Goal: Task Accomplishment & Management: Manage account settings

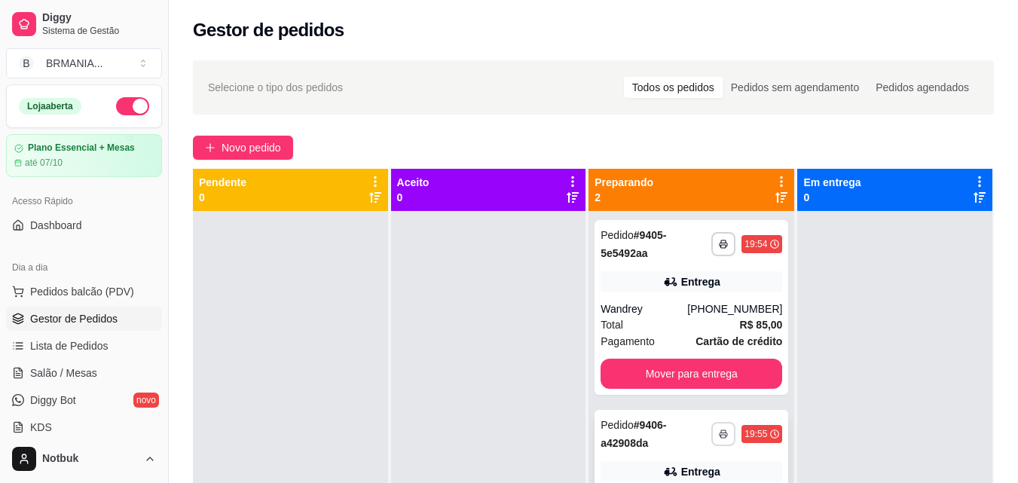
click at [719, 431] on icon "button" at bounding box center [723, 434] width 9 height 9
click at [674, 402] on button "IMPRESSORA" at bounding box center [671, 401] width 105 height 23
click at [664, 375] on button "Mover para entrega" at bounding box center [692, 374] width 182 height 30
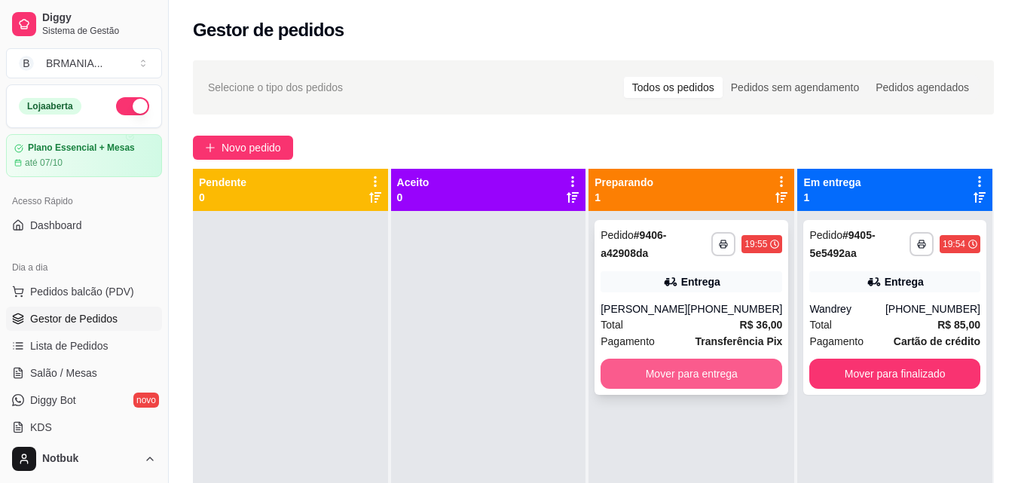
click at [665, 384] on button "Mover para entrega" at bounding box center [692, 374] width 182 height 30
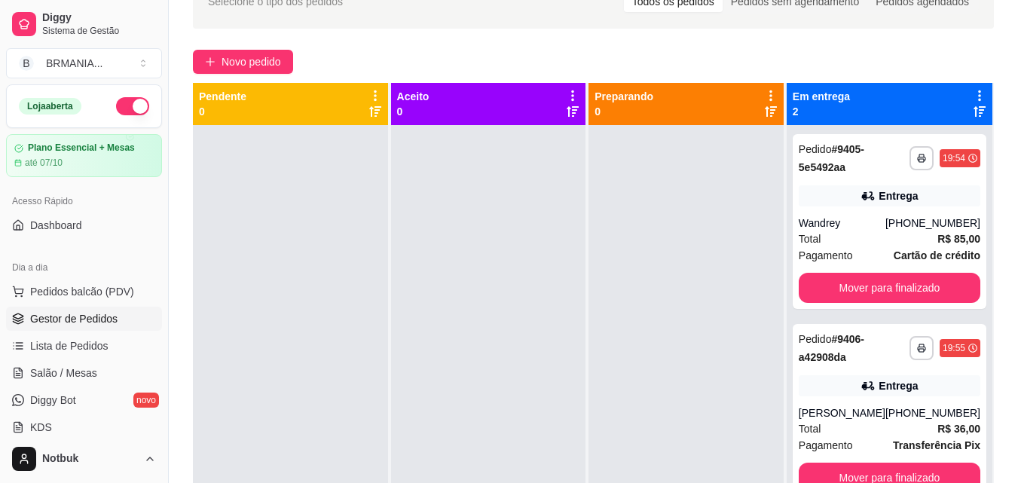
scroll to position [230, 0]
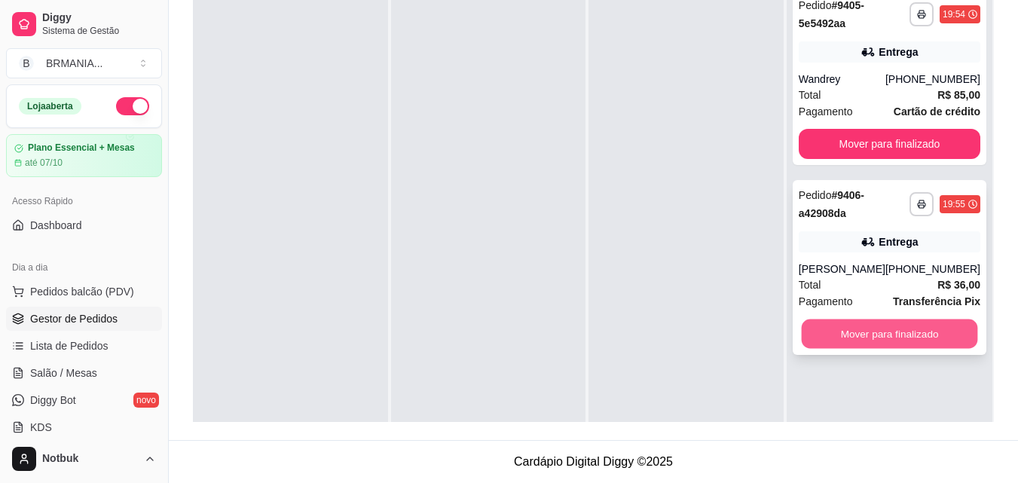
click at [880, 349] on button "Mover para finalizado" at bounding box center [889, 334] width 176 height 29
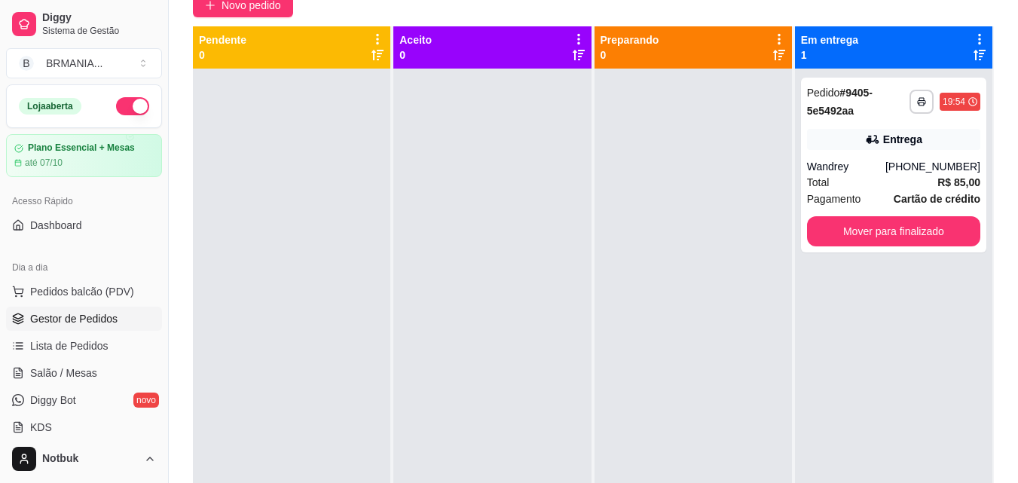
scroll to position [144, 0]
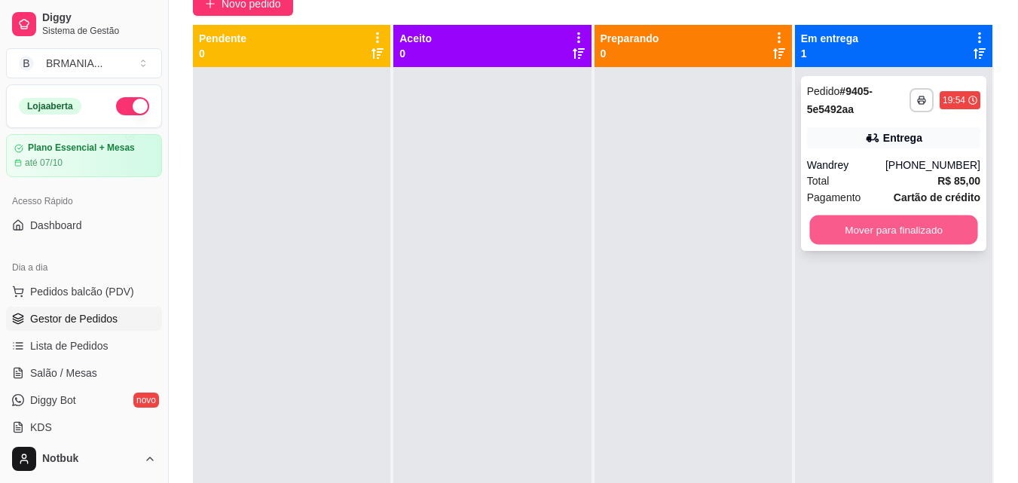
click at [900, 237] on button "Mover para finalizado" at bounding box center [893, 230] width 168 height 29
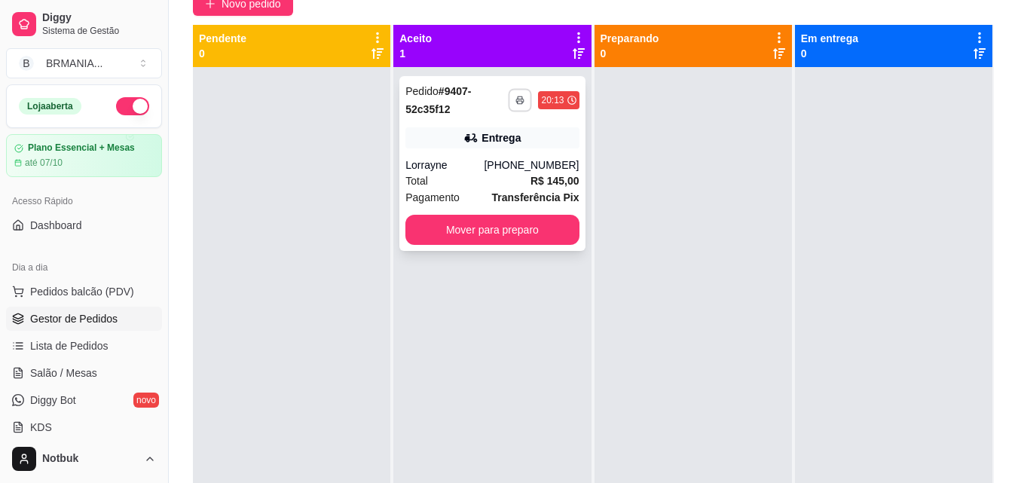
click at [523, 102] on button "button" at bounding box center [520, 99] width 23 height 23
click at [466, 151] on button "IMPRESSORA" at bounding box center [474, 152] width 105 height 23
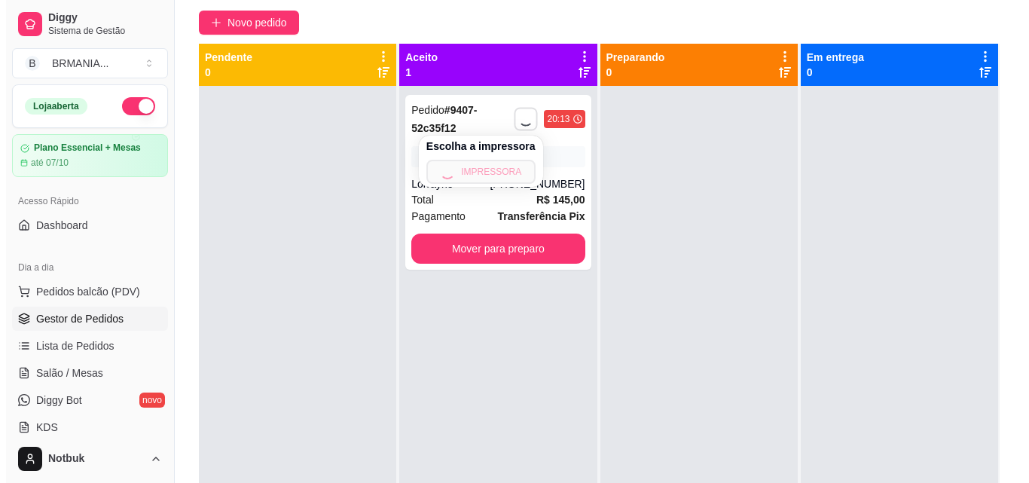
scroll to position [69, 0]
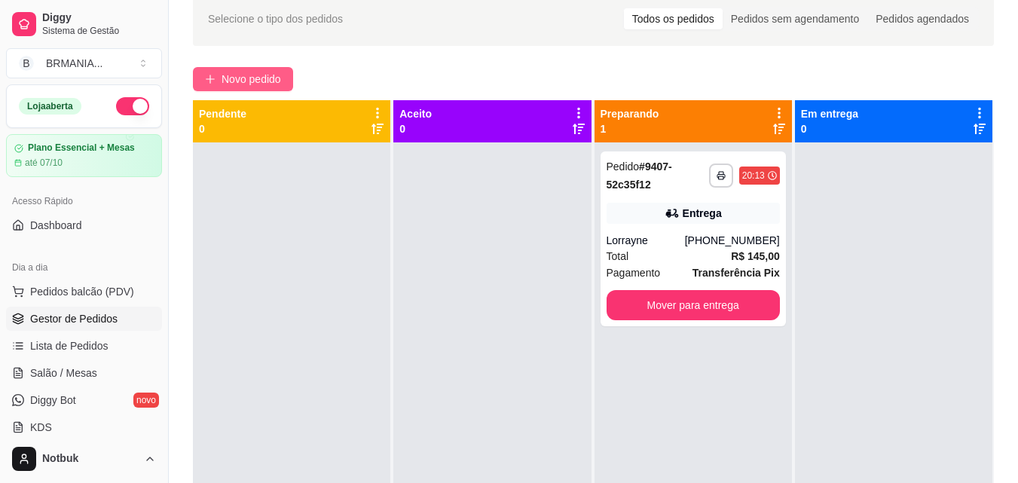
click at [218, 75] on button "Novo pedido" at bounding box center [243, 79] width 100 height 24
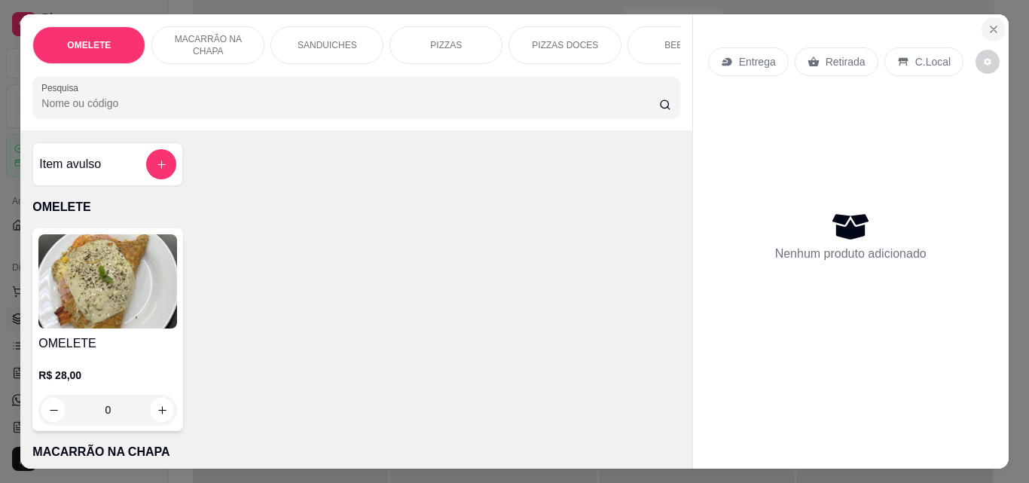
click at [983, 24] on button "Close" at bounding box center [994, 29] width 24 height 24
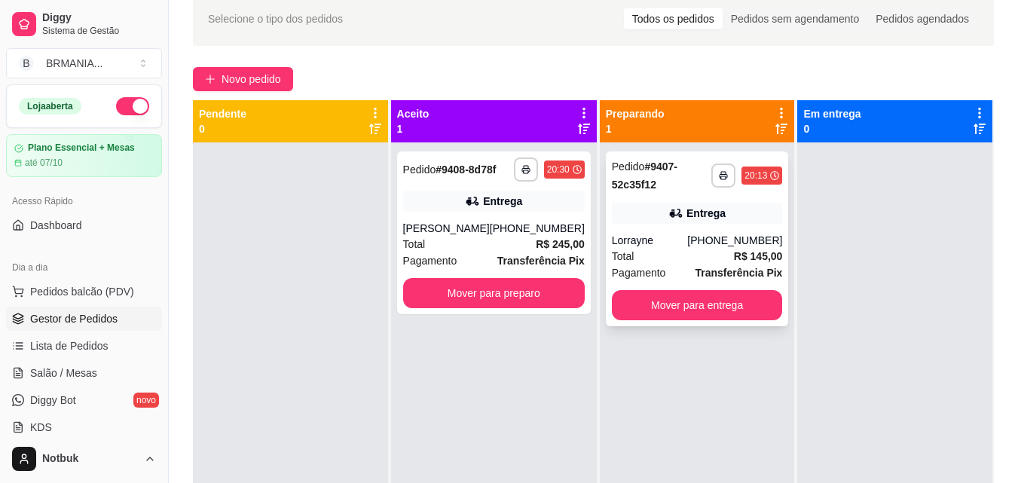
click at [708, 249] on div "Total R$ 145,00" at bounding box center [697, 256] width 171 height 17
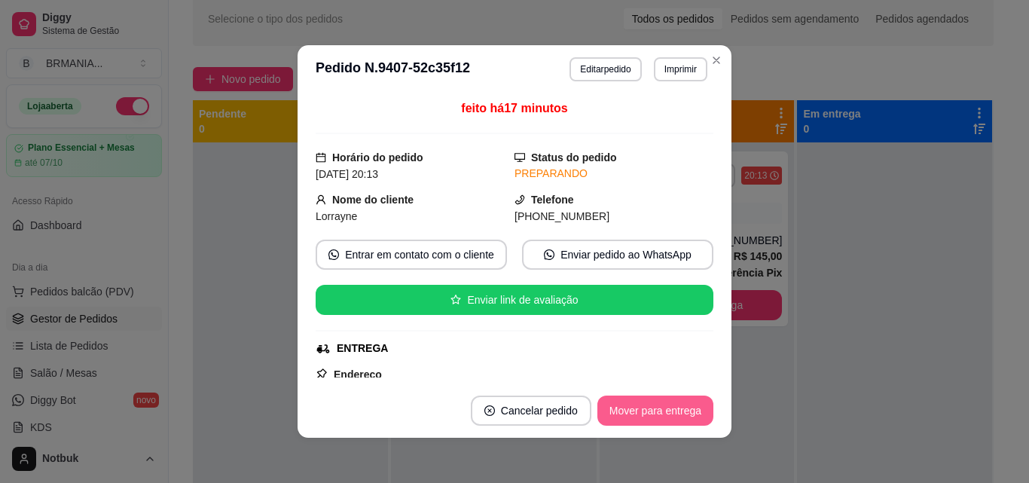
click at [686, 404] on button "Mover para entrega" at bounding box center [656, 411] width 116 height 30
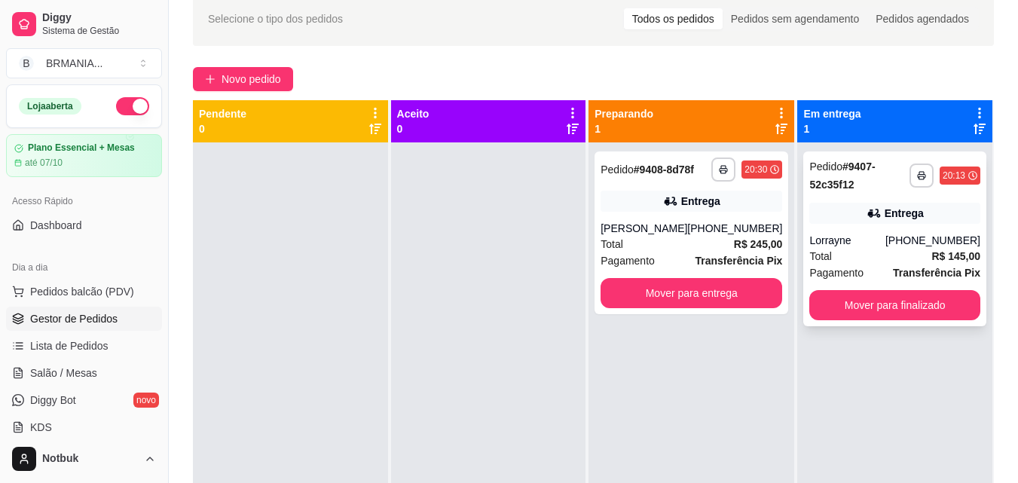
click at [865, 240] on div "Lorrayne" at bounding box center [847, 240] width 76 height 15
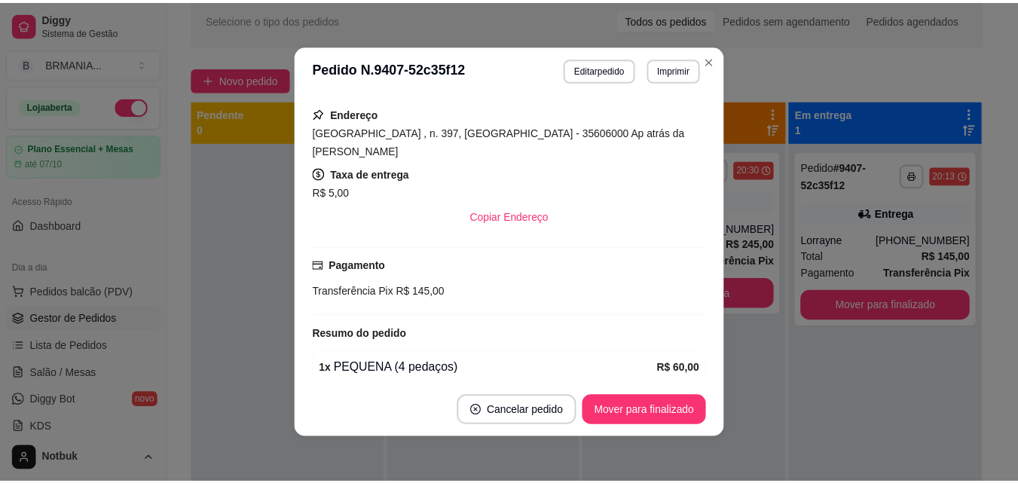
scroll to position [256, 0]
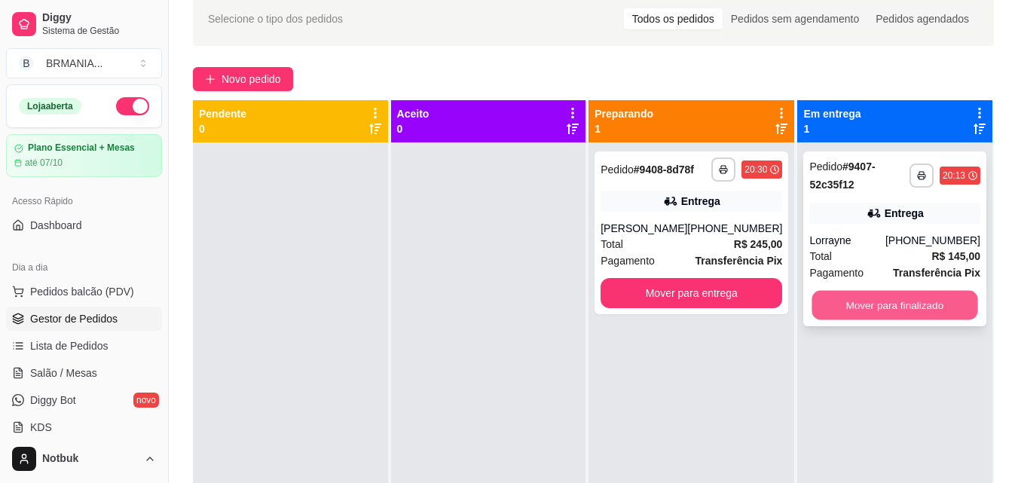
click at [892, 302] on button "Mover para finalizado" at bounding box center [895, 305] width 166 height 29
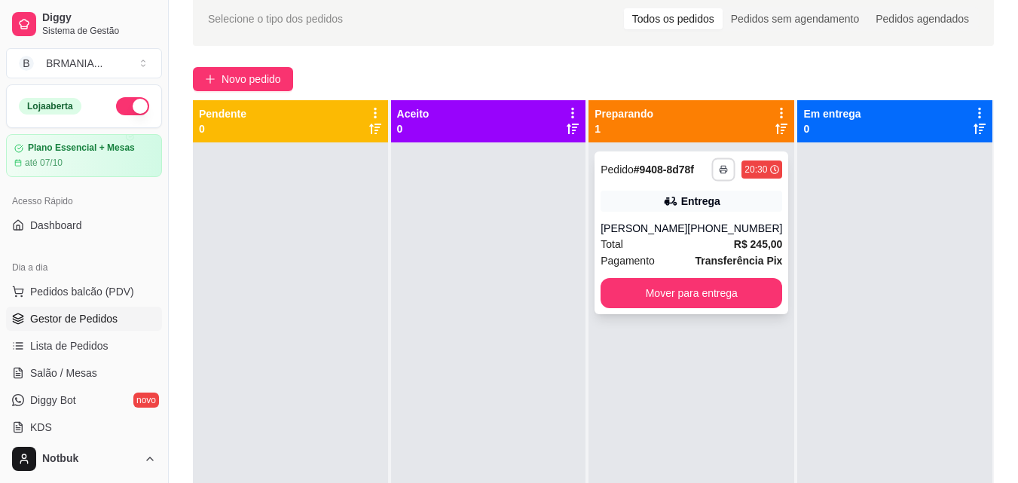
click at [720, 169] on icon "button" at bounding box center [724, 170] width 8 height 3
click at [690, 218] on button "IMPRESSORA" at bounding box center [671, 221] width 105 height 23
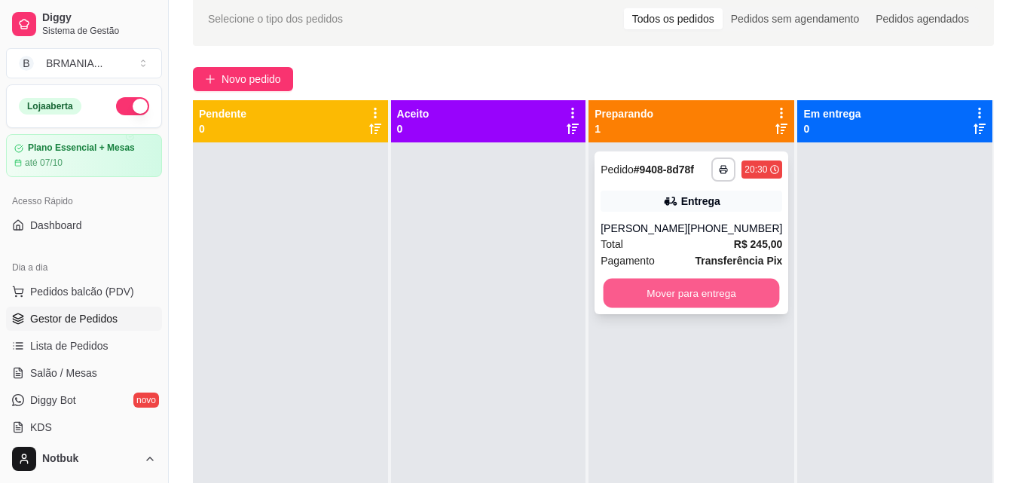
click at [691, 298] on button "Mover para entrega" at bounding box center [692, 293] width 176 height 29
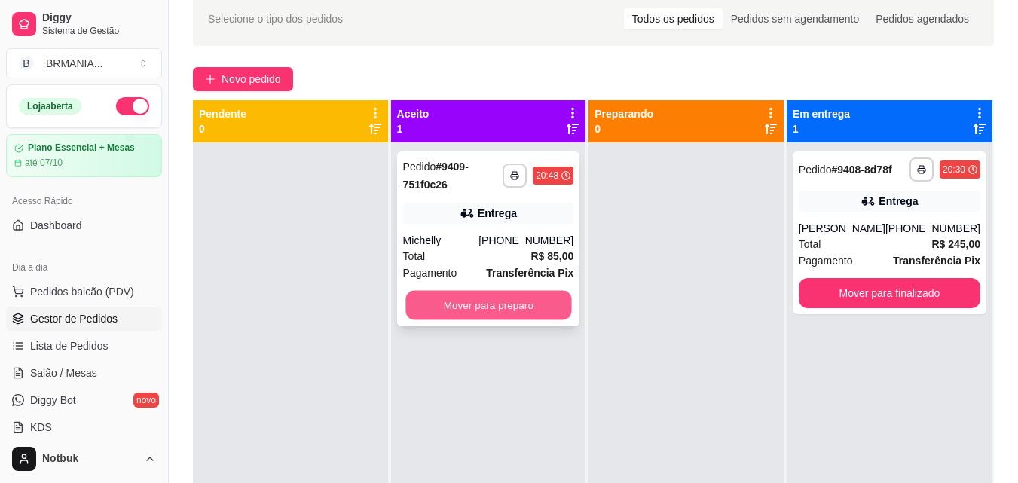
click at [554, 306] on button "Mover para preparo" at bounding box center [488, 305] width 166 height 29
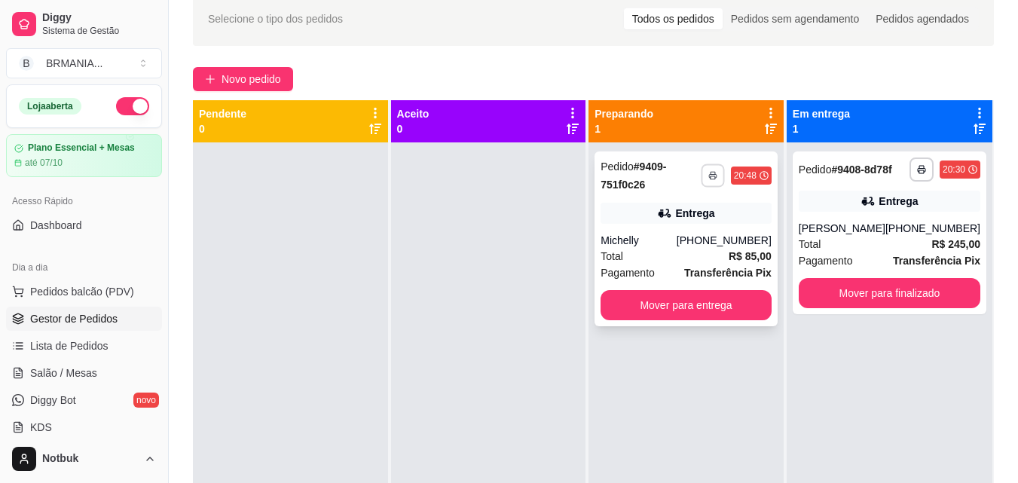
click at [711, 179] on rect "button" at bounding box center [713, 177] width 5 height 3
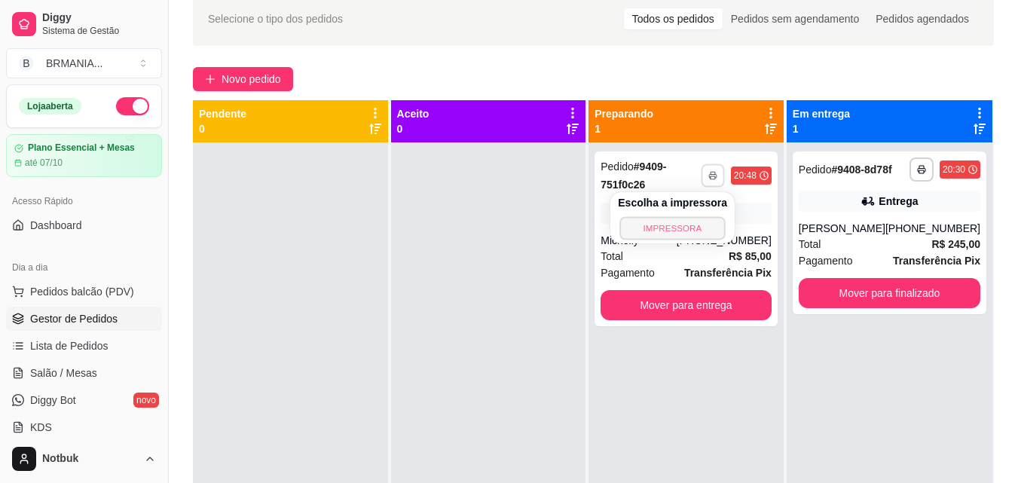
click at [685, 225] on button "IMPRESSORA" at bounding box center [671, 227] width 105 height 23
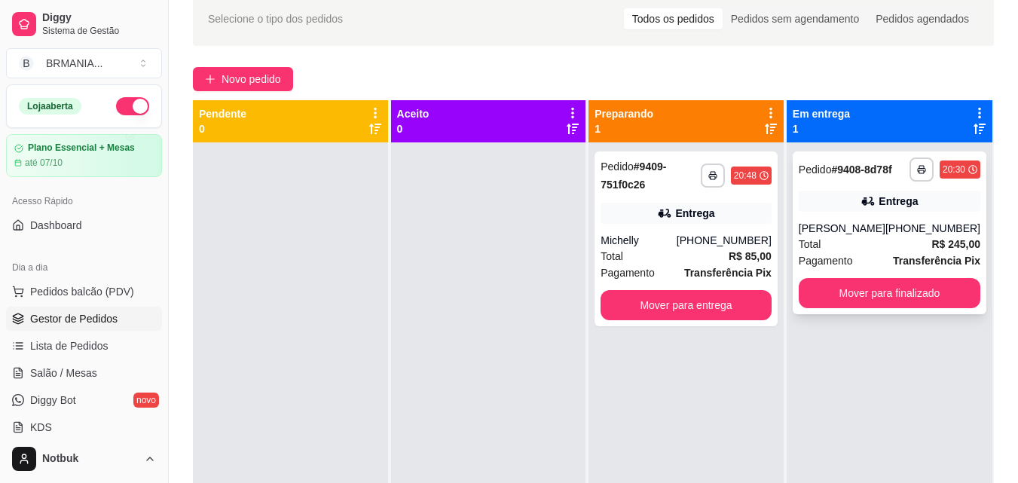
click at [863, 218] on div "**********" at bounding box center [890, 232] width 194 height 163
